Goal: Check status

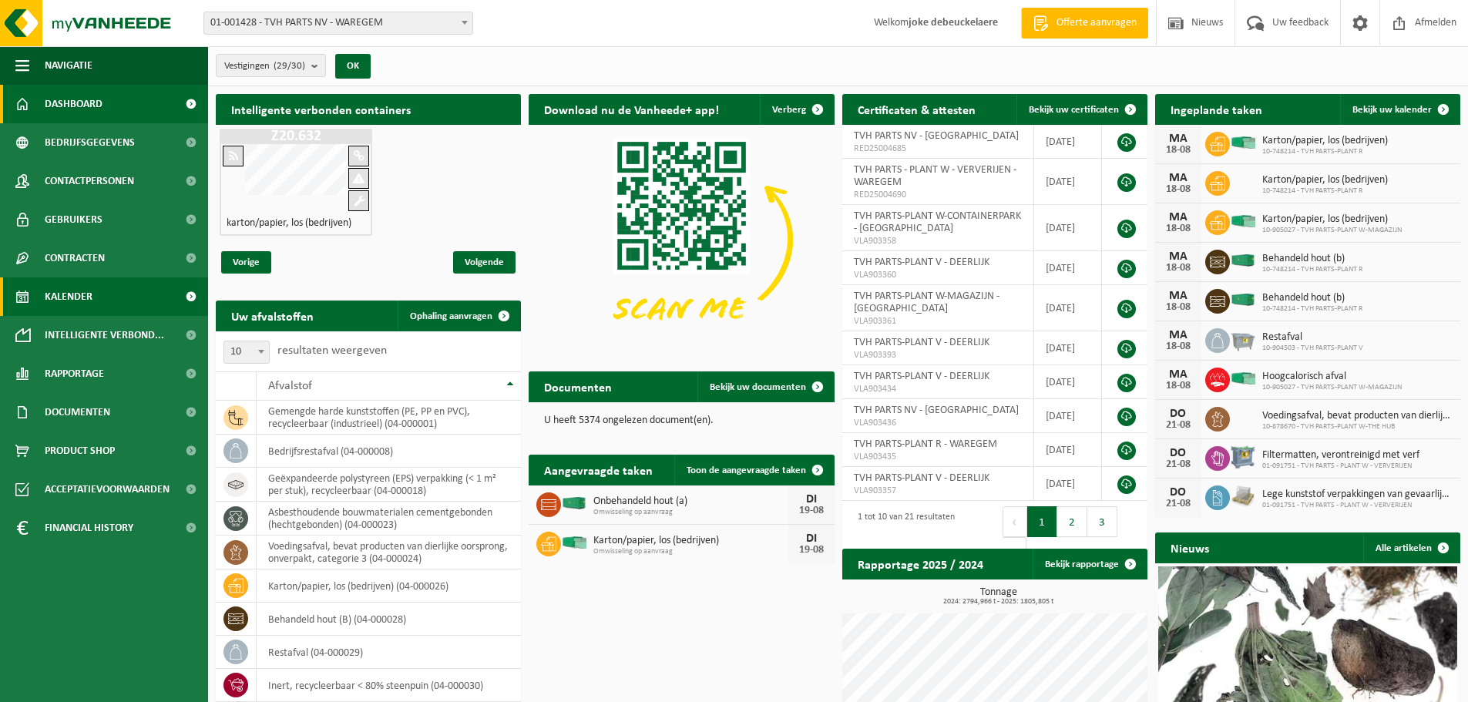
click at [70, 290] on span "Kalender" at bounding box center [69, 296] width 48 height 39
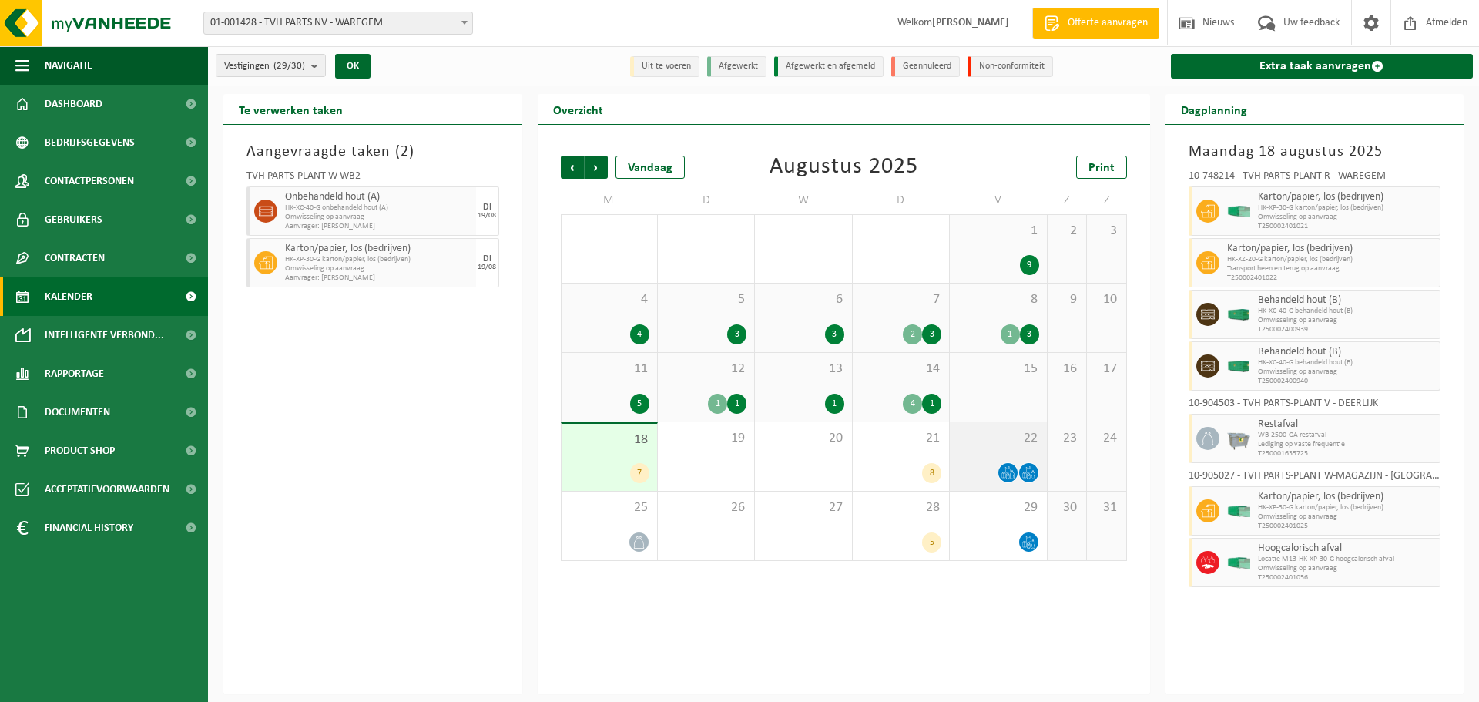
click at [1017, 437] on span "22" at bounding box center [998, 438] width 81 height 17
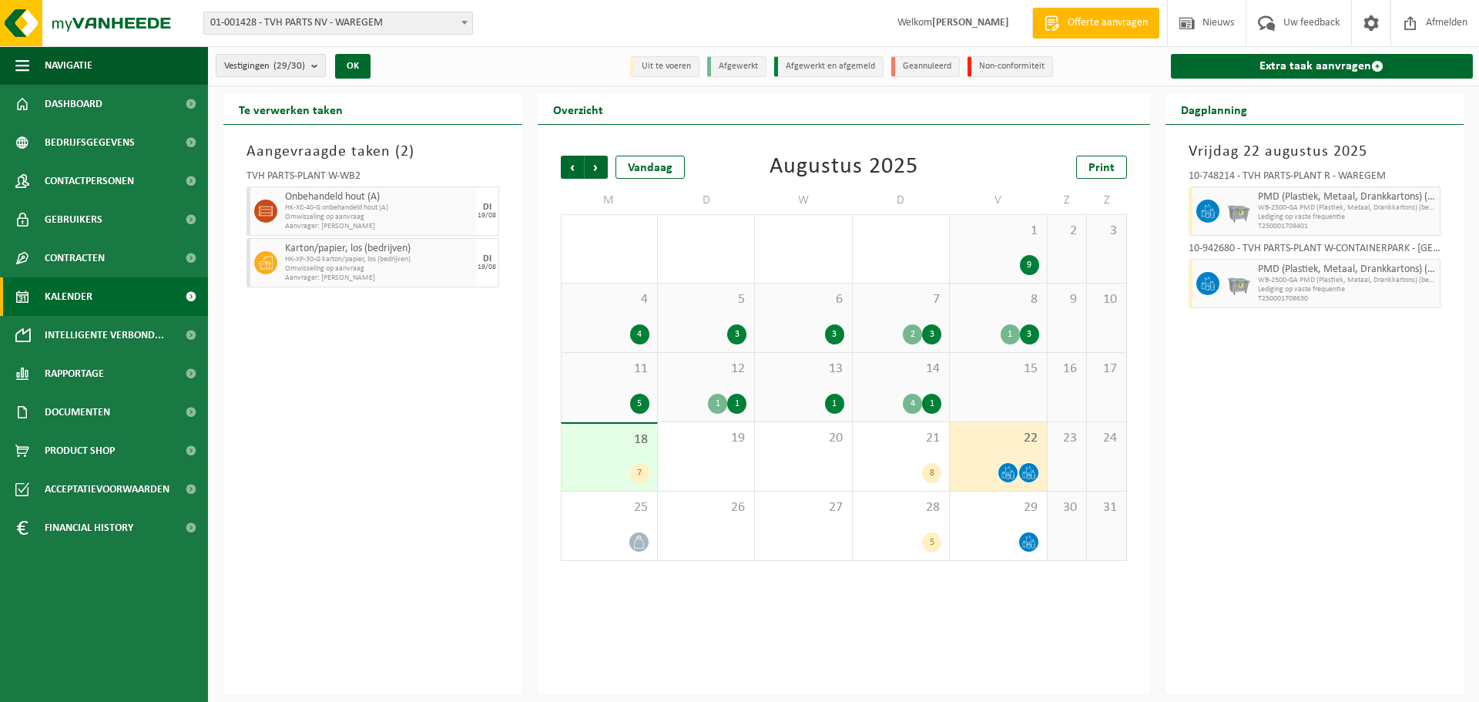
click at [606, 451] on div "18 7" at bounding box center [610, 457] width 96 height 67
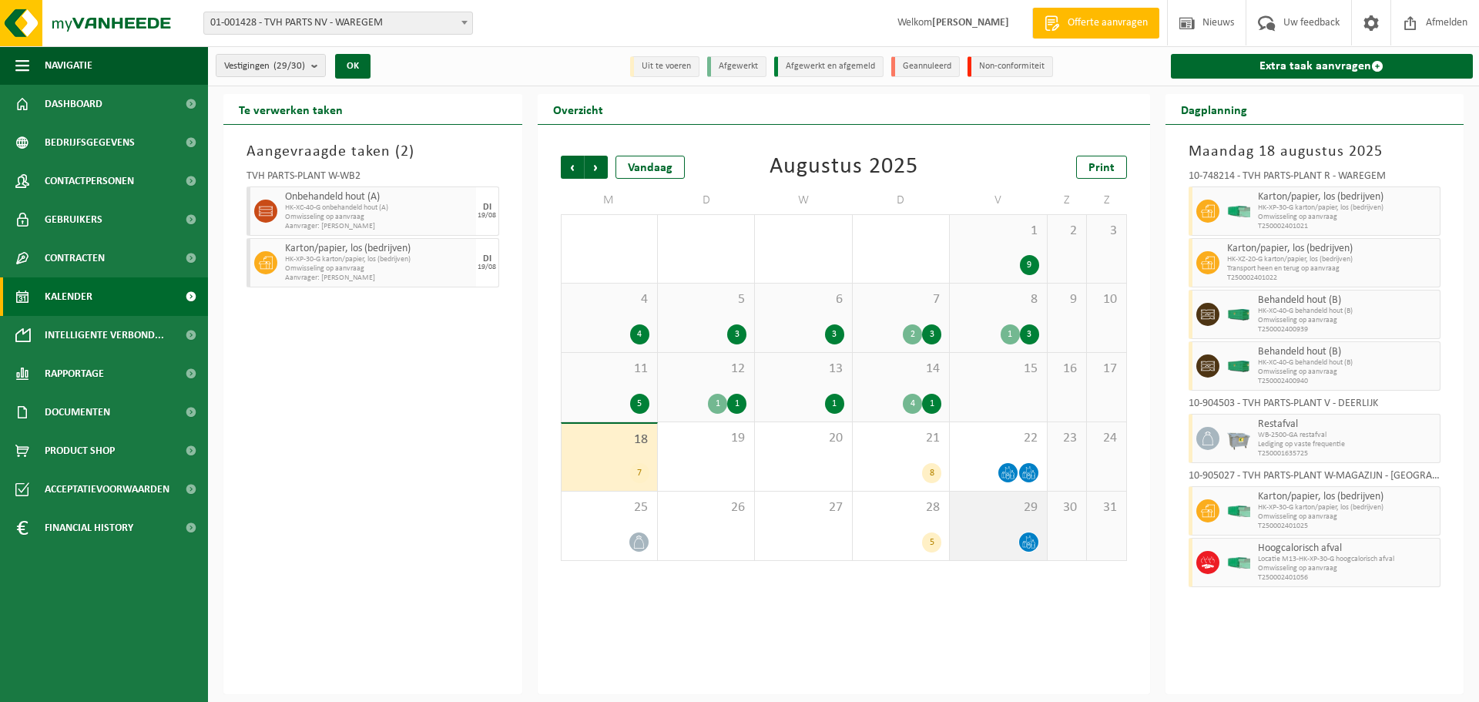
click at [1002, 515] on div "29" at bounding box center [998, 526] width 96 height 69
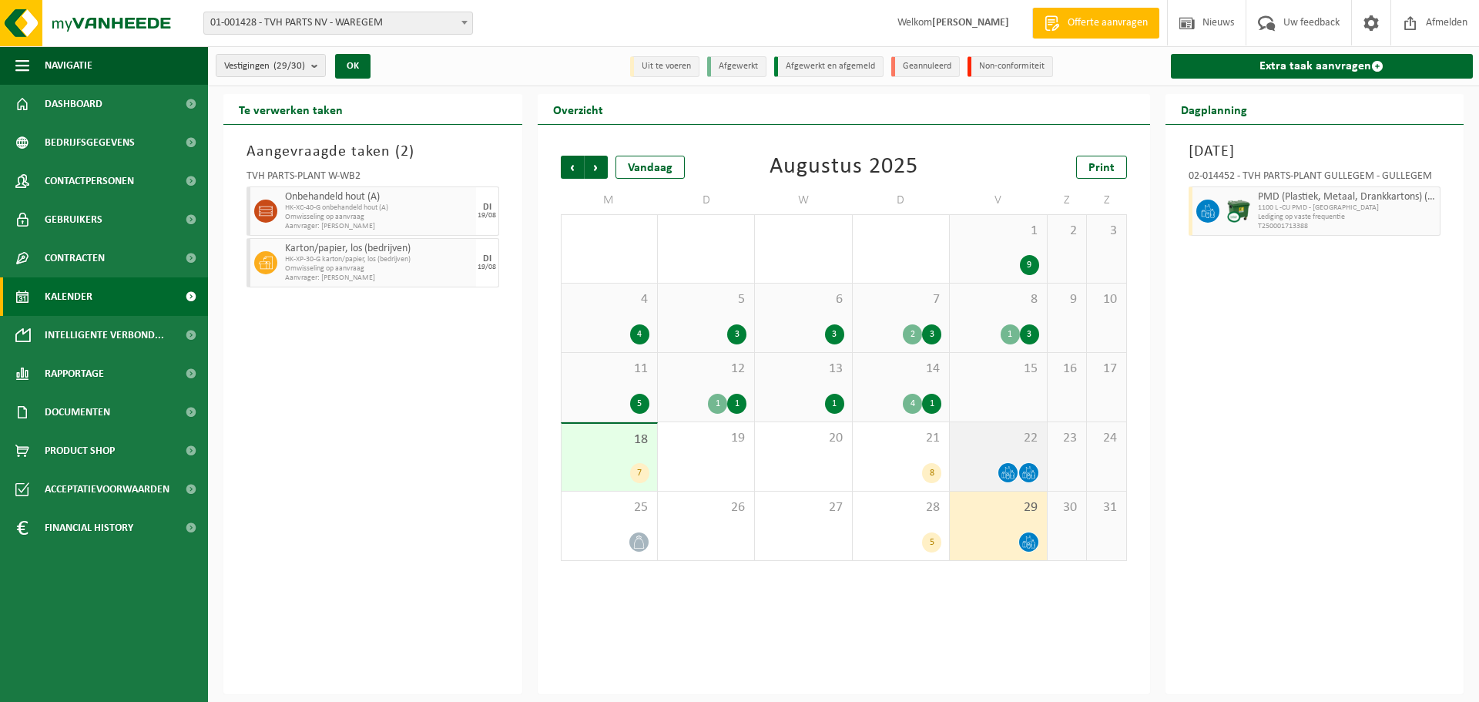
click at [1004, 449] on div "22" at bounding box center [998, 456] width 96 height 69
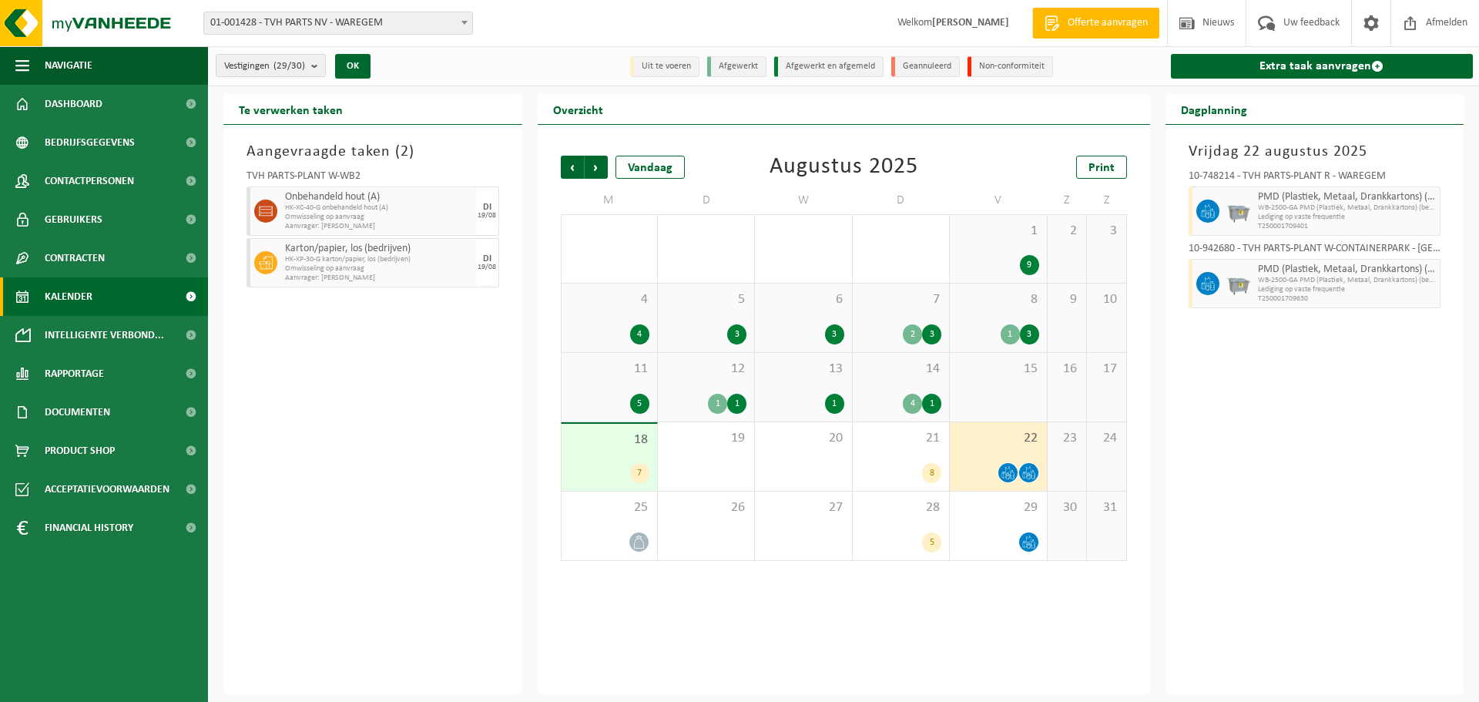
click at [1005, 375] on span "15" at bounding box center [998, 369] width 81 height 17
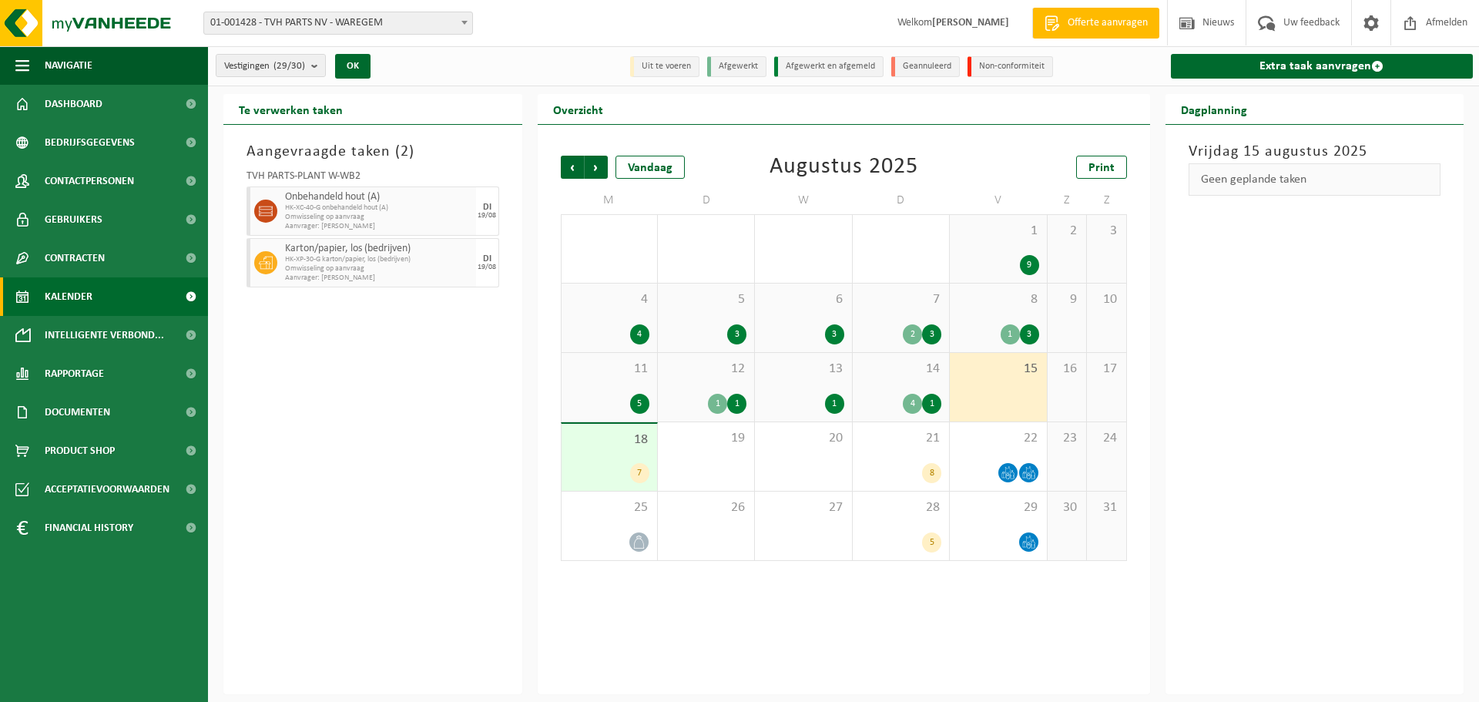
click at [610, 458] on div "18 7" at bounding box center [610, 457] width 96 height 67
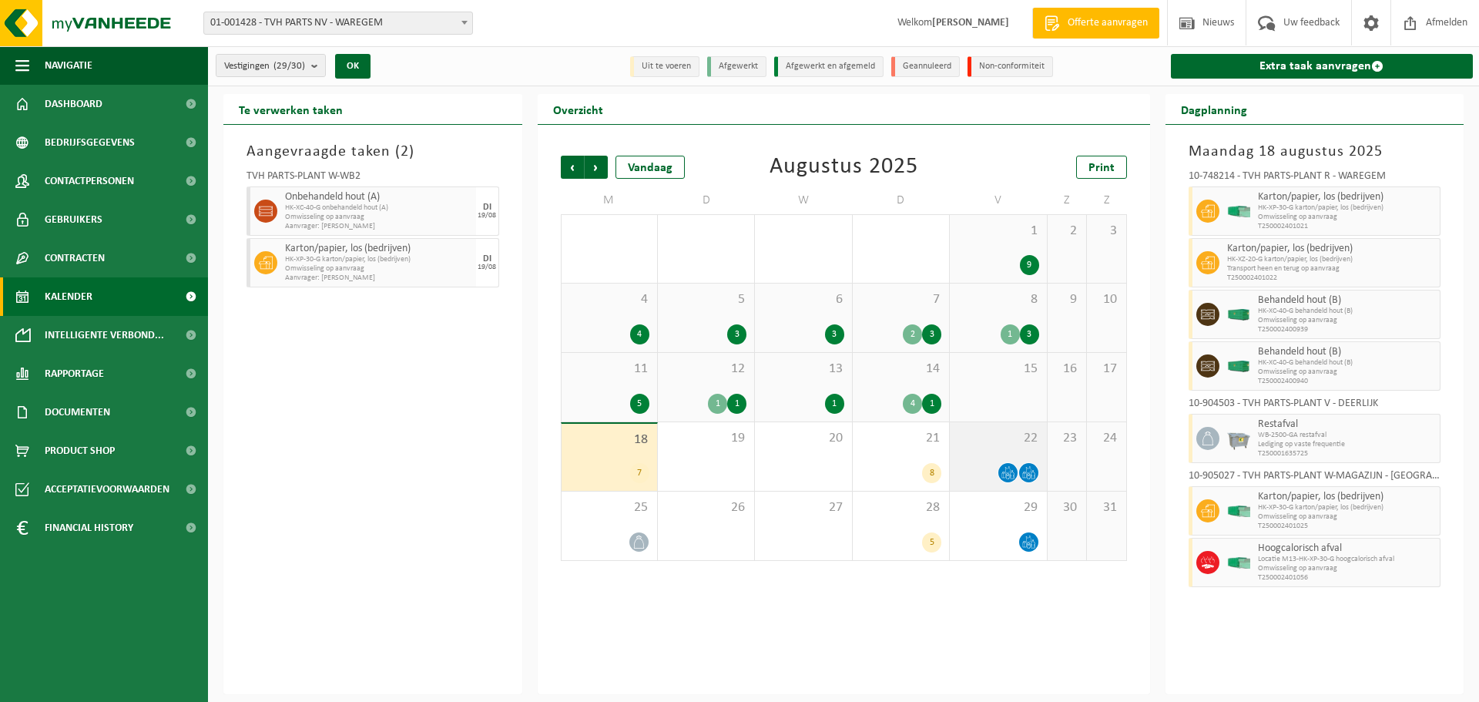
click at [982, 451] on div "22" at bounding box center [998, 456] width 96 height 69
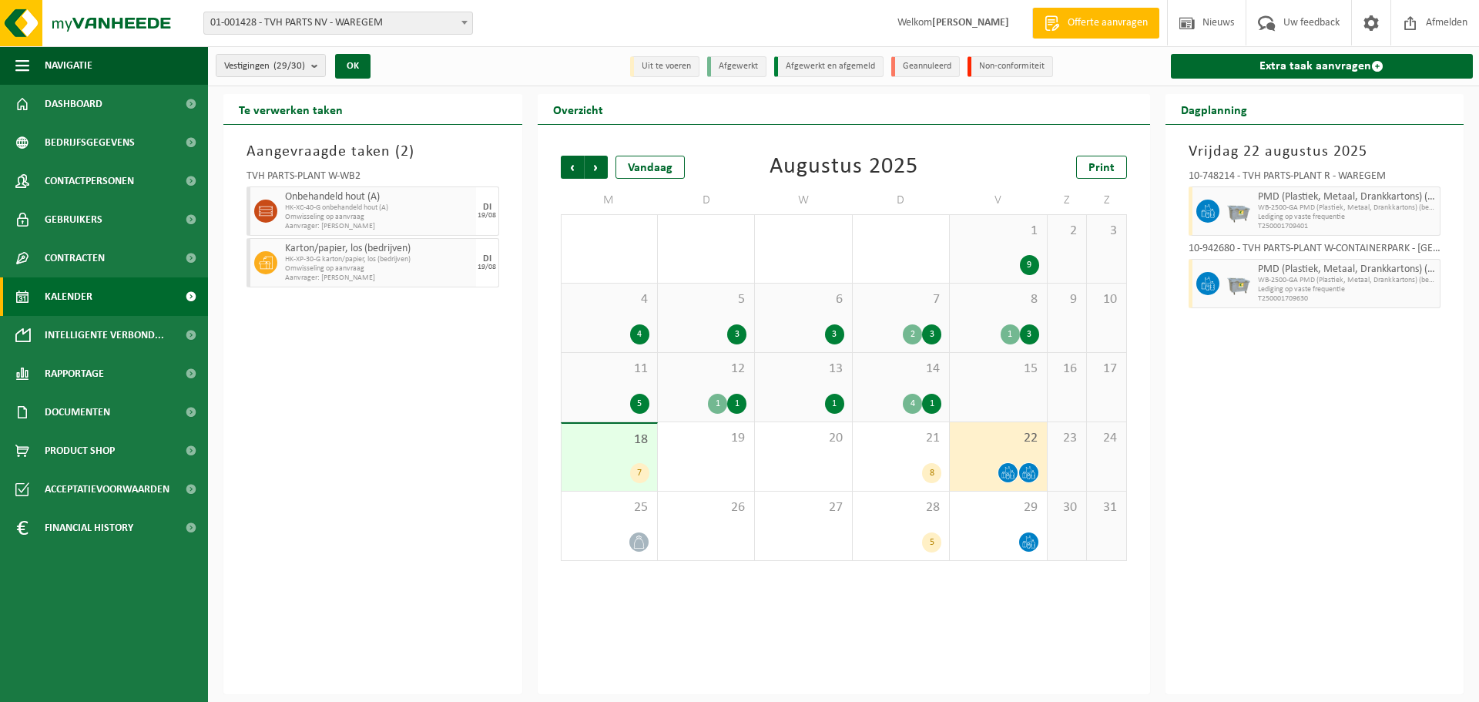
click at [355, 447] on div "Aangevraagde taken ( 2 ) TVH PARTS-PLANT W-WB2 Onbehandeld hout (A) HK-XC-40-G …" at bounding box center [372, 409] width 299 height 569
click at [1241, 480] on div "Vrijdag 22 augustus 2025 10-748214 - TVH PARTS-PLANT R - WAREGEM PMD (Plastiek,…" at bounding box center [1315, 409] width 299 height 569
